Goal: Information Seeking & Learning: Learn about a topic

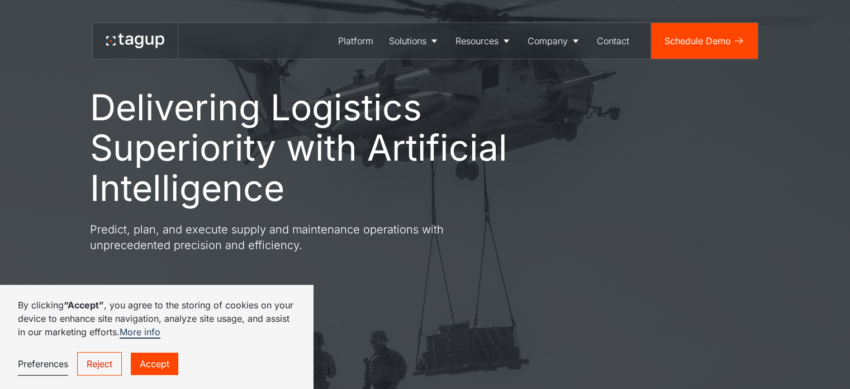
click at [153, 366] on link "Accept" at bounding box center [155, 363] width 48 height 22
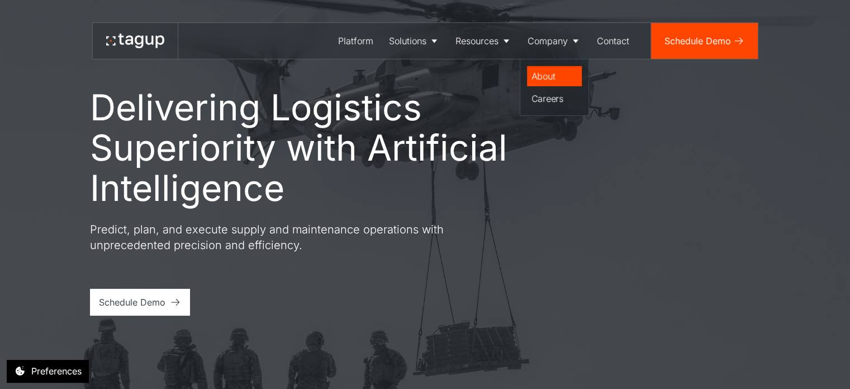
click at [539, 77] on div "About" at bounding box center [555, 75] width 46 height 13
click at [541, 98] on div "Careers" at bounding box center [555, 98] width 46 height 13
click at [352, 39] on div "Platform" at bounding box center [355, 40] width 35 height 13
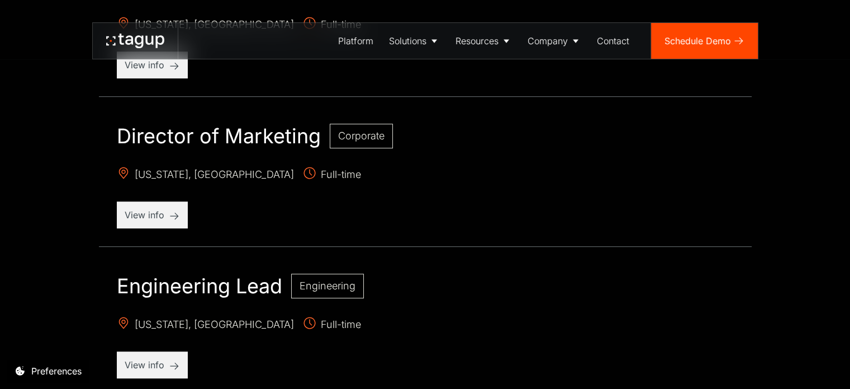
scroll to position [662, 0]
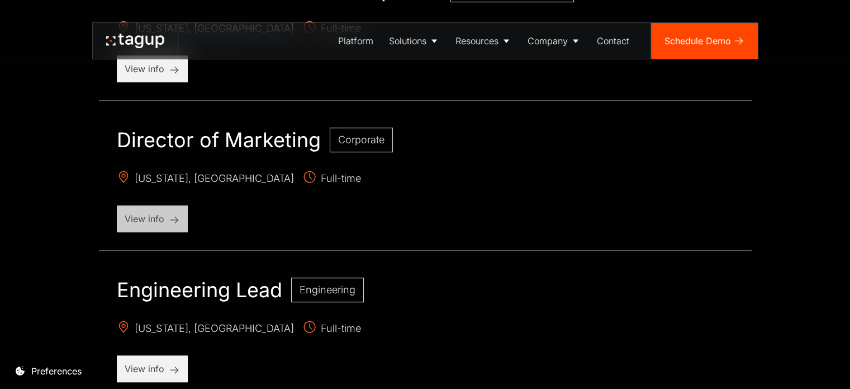
click at [138, 217] on p "View info" at bounding box center [152, 218] width 55 height 13
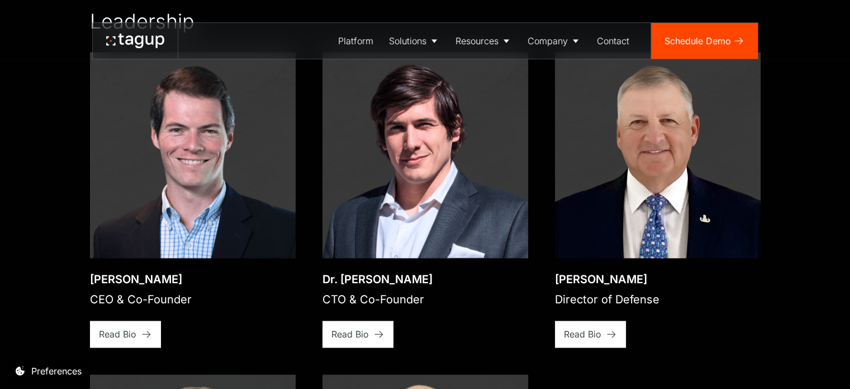
scroll to position [1576, 0]
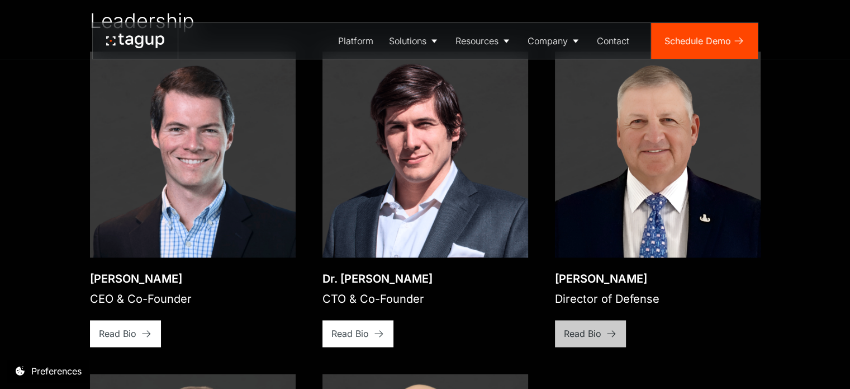
click at [594, 326] on div "Read Bio" at bounding box center [582, 332] width 37 height 13
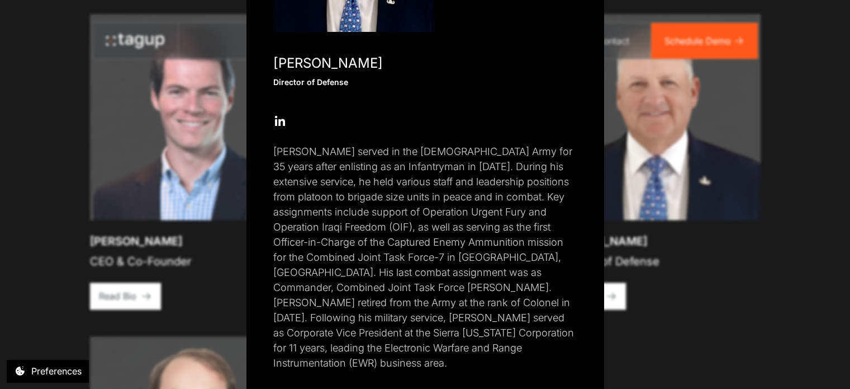
scroll to position [1614, 0]
click at [695, 322] on div "Close popup Paul Plemmons Director of Defense Open Open Twitter profile Send Em…" at bounding box center [425, 194] width 850 height 389
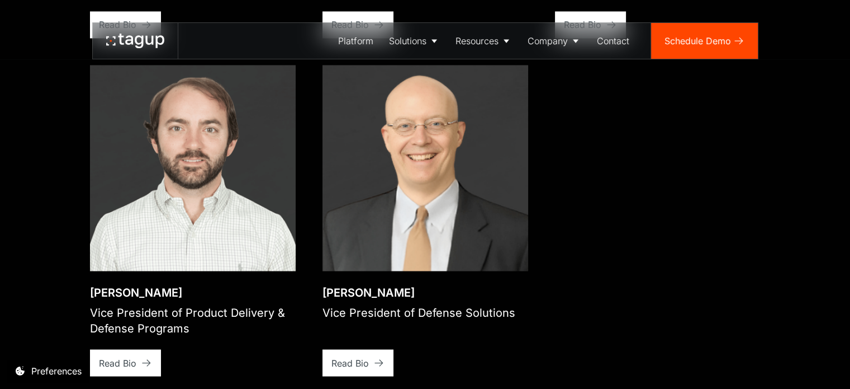
scroll to position [1884, 0]
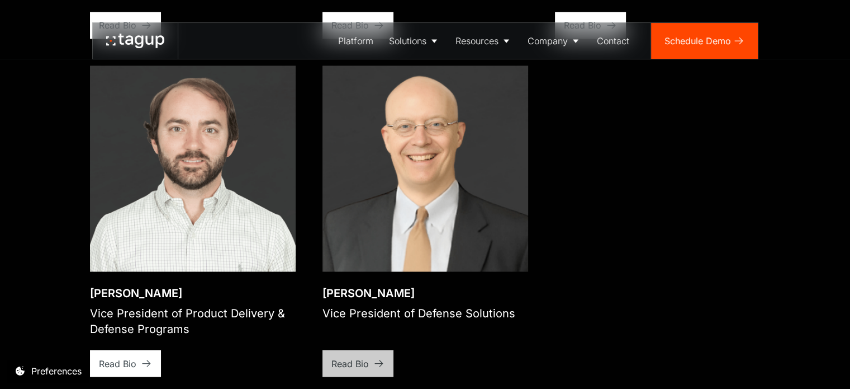
click at [358, 356] on div "Read Bio" at bounding box center [349, 362] width 37 height 13
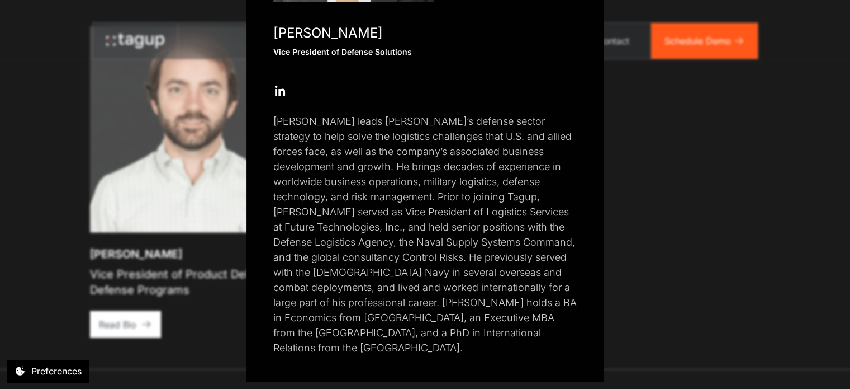
scroll to position [1931, 0]
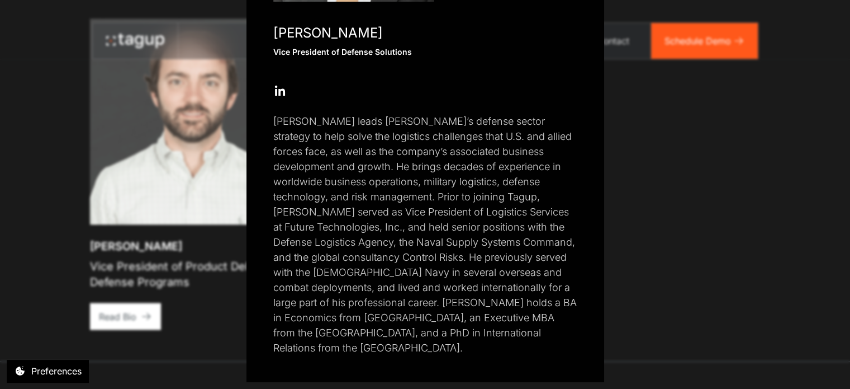
click at [707, 181] on div "Close popup Dr. Charles W. Parker, III Vice President of Defense Solutions Open…" at bounding box center [425, 194] width 850 height 389
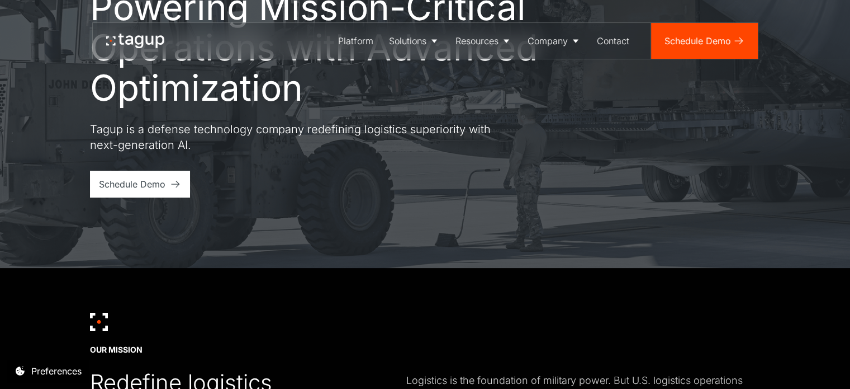
scroll to position [0, 0]
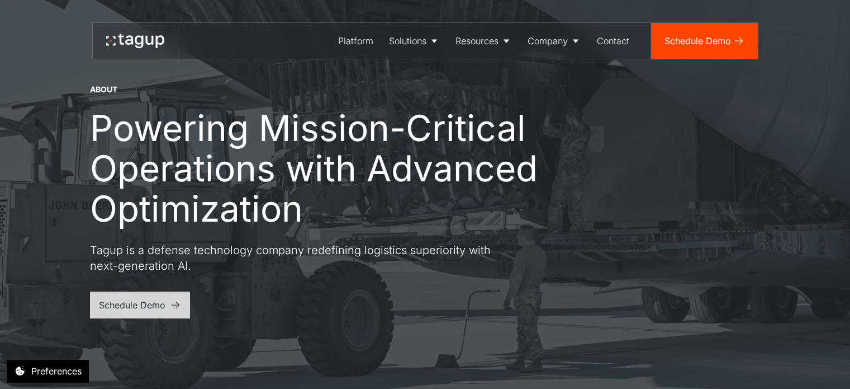
click at [125, 308] on div "Schedule Demo" at bounding box center [132, 304] width 67 height 13
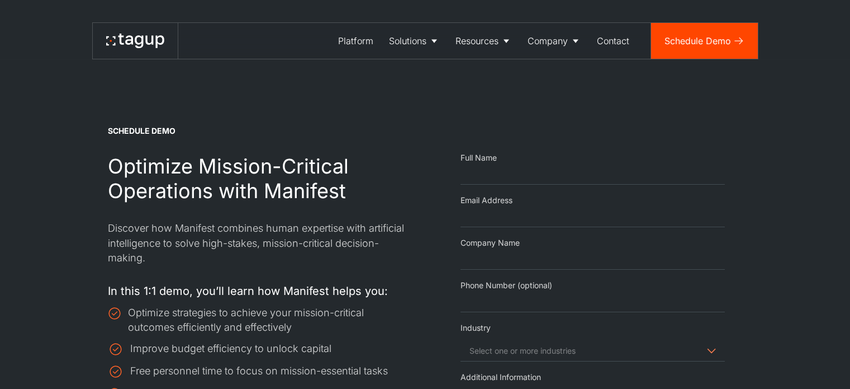
select select "Request Demo Form"
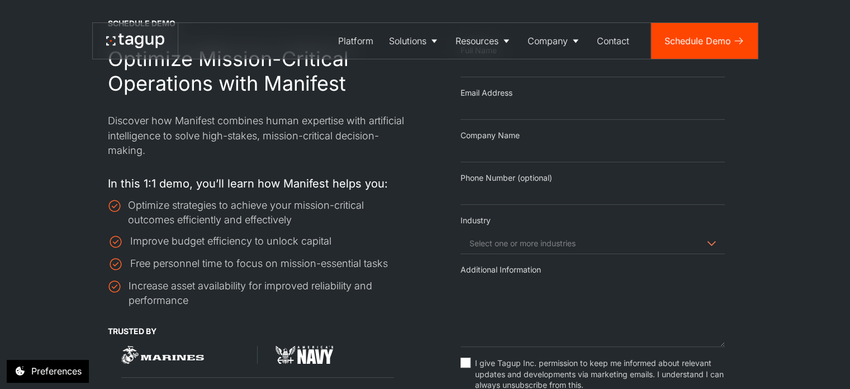
click at [501, 241] on span "Request Demo Form" at bounding box center [593, 242] width 265 height 22
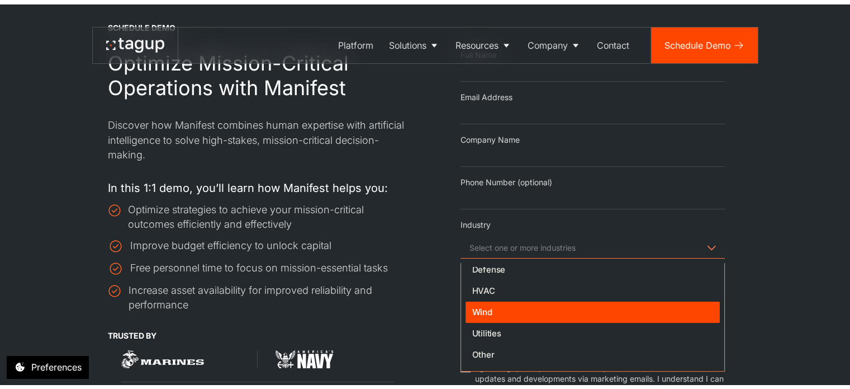
scroll to position [0, 0]
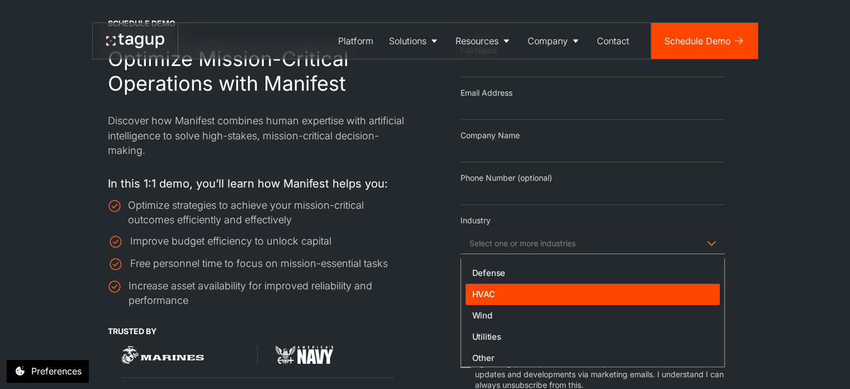
click at [385, 241] on div "Improve budget efficiency to unlock capital" at bounding box center [258, 242] width 300 height 16
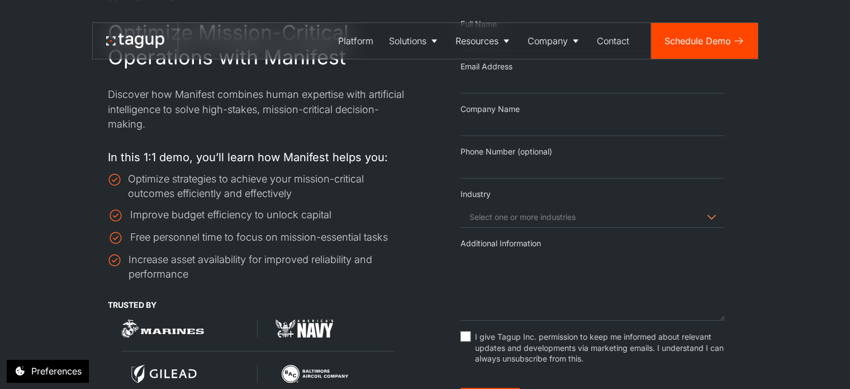
scroll to position [133, 0]
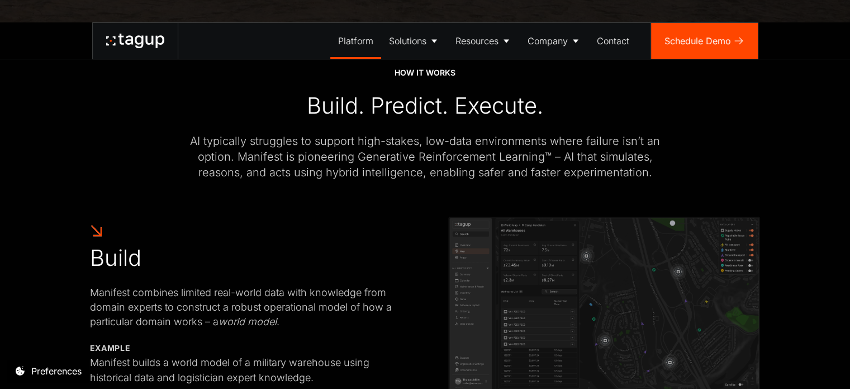
scroll to position [379, 0]
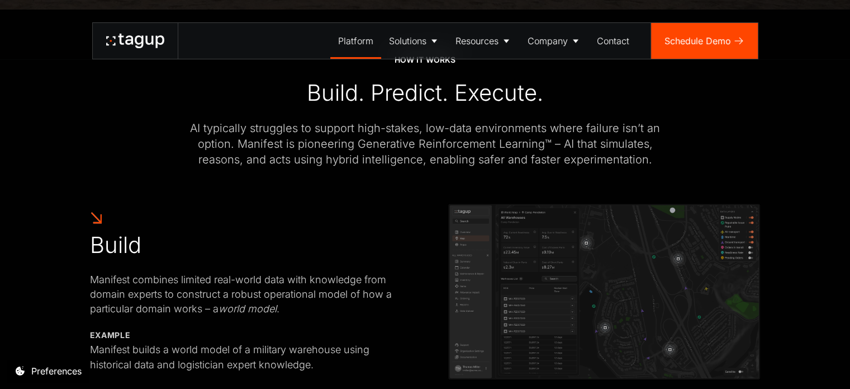
click at [315, 156] on div "AI typically struggles to support high-stakes, low-data environments where fail…" at bounding box center [425, 143] width 492 height 47
click at [318, 163] on div "AI typically struggles to support high-stakes, low-data environments where fail…" at bounding box center [425, 143] width 492 height 47
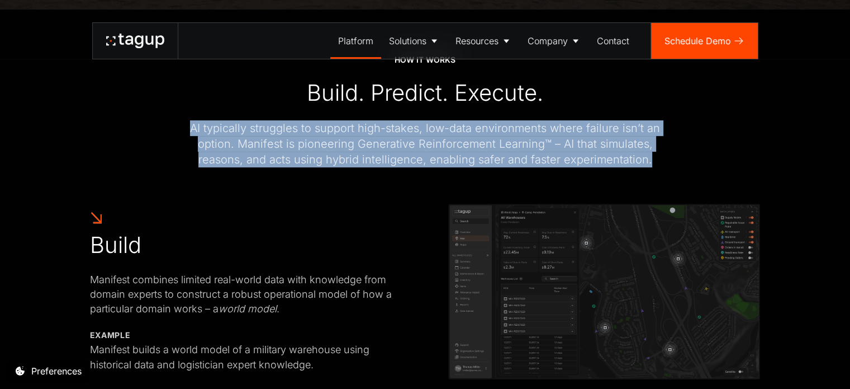
click at [318, 163] on div "AI typically struggles to support high-stakes, low-data environments where fail…" at bounding box center [425, 143] width 492 height 47
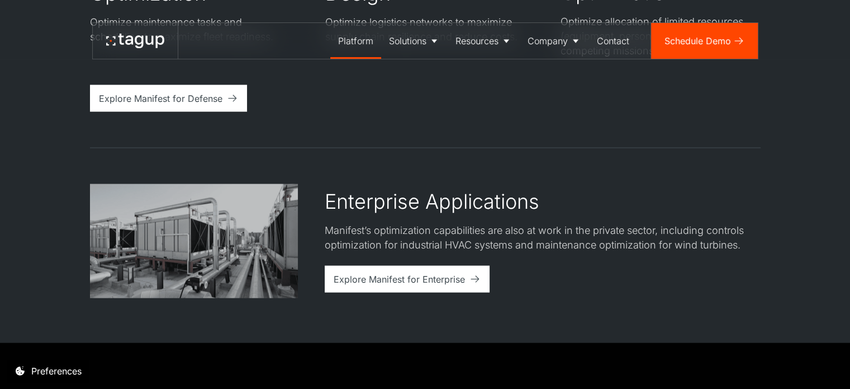
scroll to position [2242, 0]
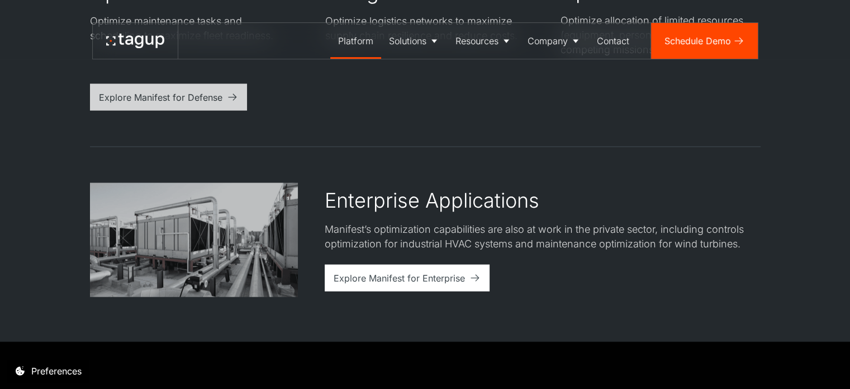
click at [177, 93] on div "Explore Manifest for Defense" at bounding box center [161, 97] width 124 height 13
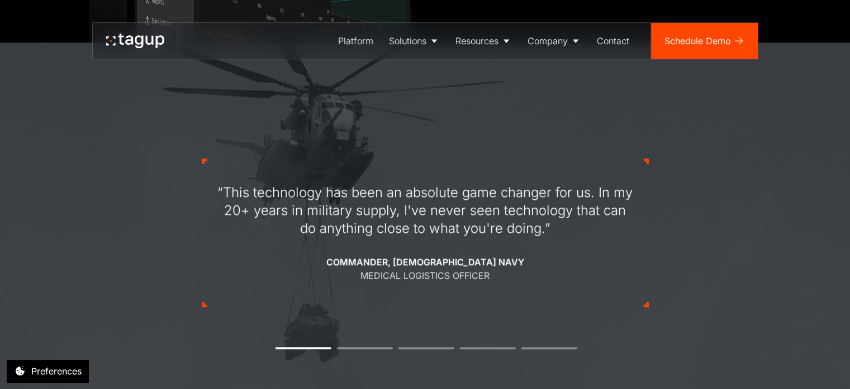
scroll to position [841, 0]
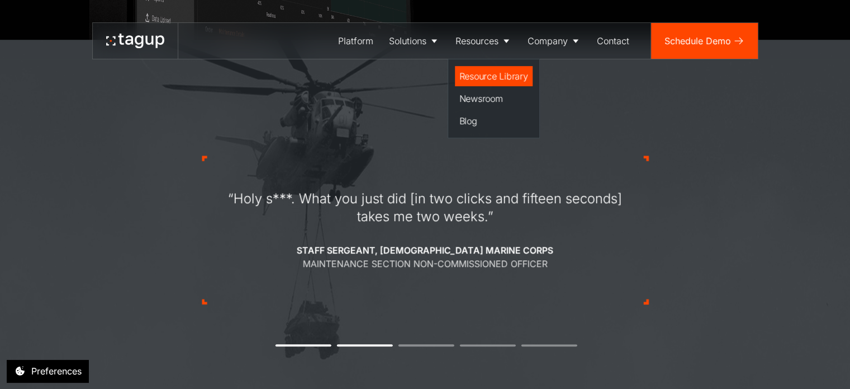
click at [495, 68] on link "Resource Library" at bounding box center [494, 76] width 78 height 20
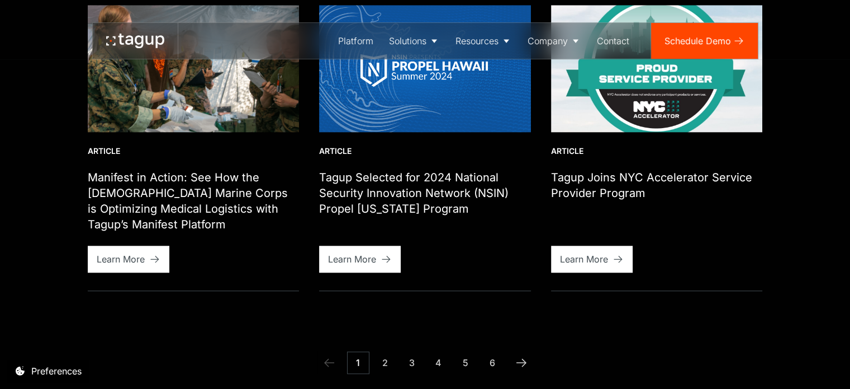
scroll to position [1111, 0]
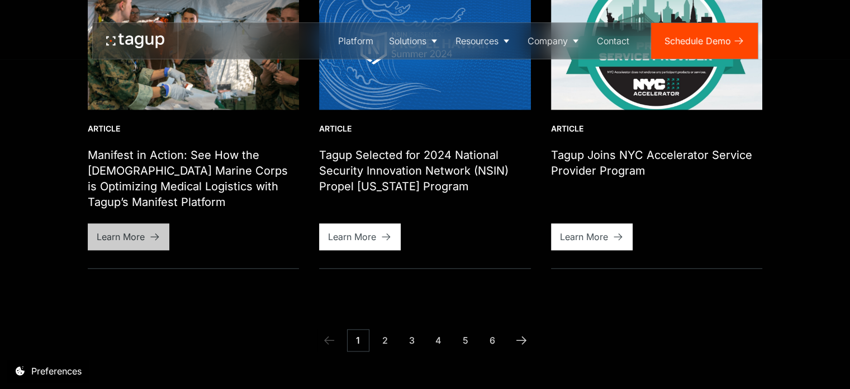
click at [110, 229] on link "Learn More" at bounding box center [129, 236] width 82 height 27
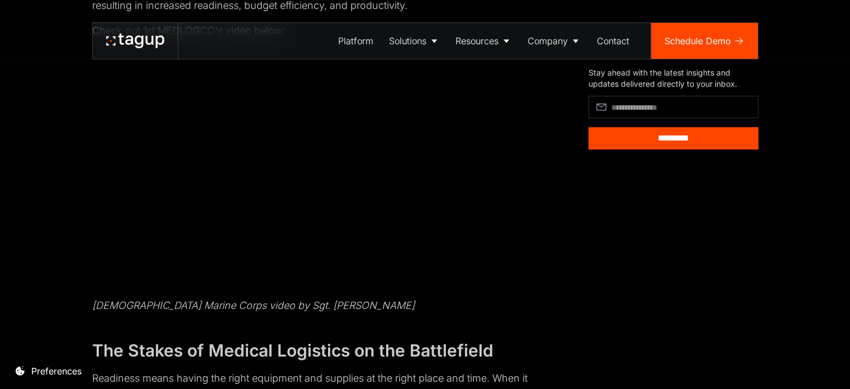
scroll to position [707, 0]
